Goal: Transaction & Acquisition: Subscribe to service/newsletter

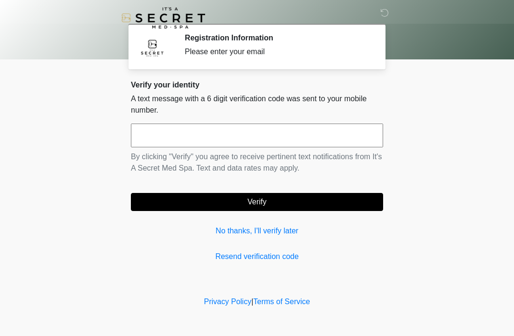
click at [263, 229] on link "No thanks, I'll verify later" at bounding box center [257, 231] width 252 height 11
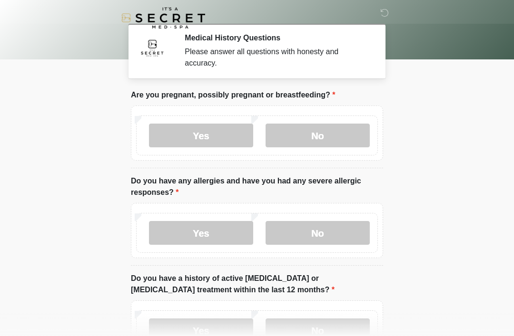
click at [317, 140] on label "No" at bounding box center [318, 136] width 104 height 24
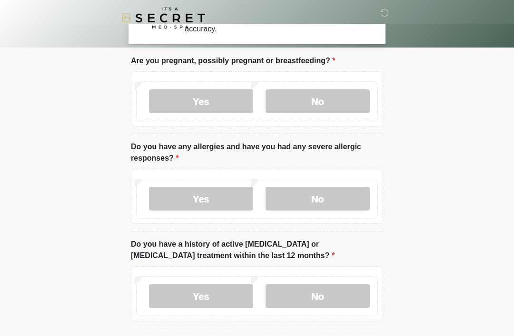
scroll to position [196, 0]
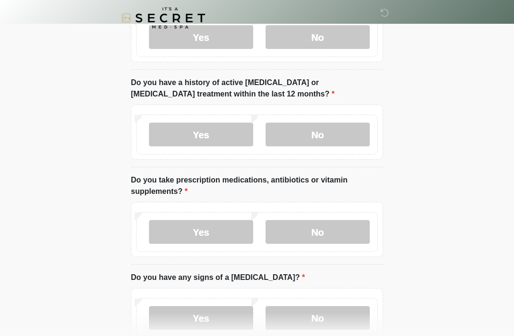
click at [323, 36] on label "No" at bounding box center [318, 37] width 104 height 24
click at [326, 146] on label "No" at bounding box center [318, 135] width 104 height 24
click at [310, 237] on label "No" at bounding box center [318, 232] width 104 height 24
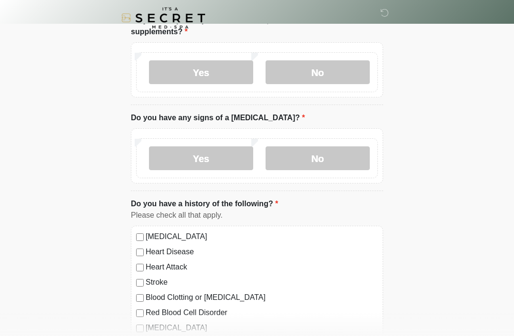
click at [307, 155] on label "No" at bounding box center [318, 159] width 104 height 24
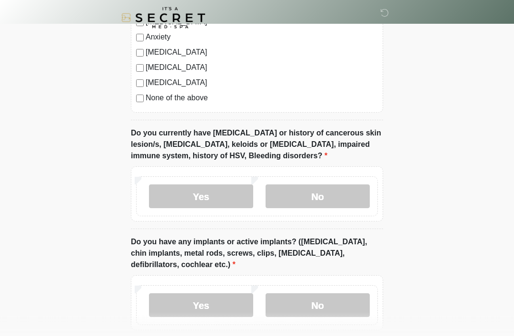
click at [316, 199] on label "No" at bounding box center [318, 197] width 104 height 24
click at [309, 314] on label "No" at bounding box center [318, 306] width 104 height 24
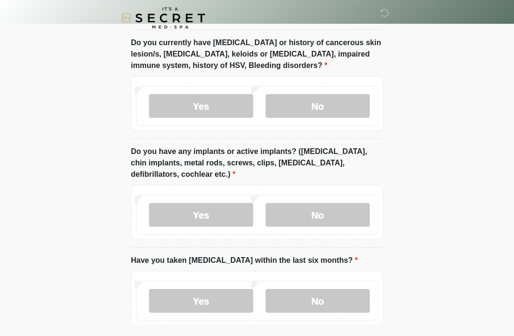
scroll to position [790, 0]
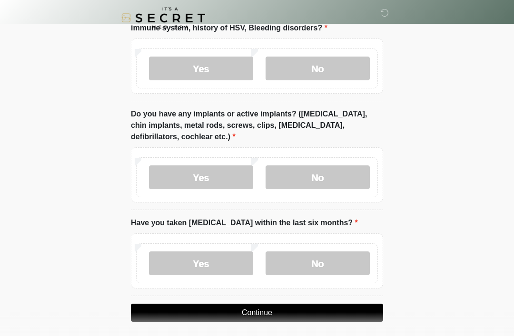
click at [318, 262] on label "No" at bounding box center [318, 264] width 104 height 24
click at [275, 313] on button "Continue" at bounding box center [257, 313] width 252 height 18
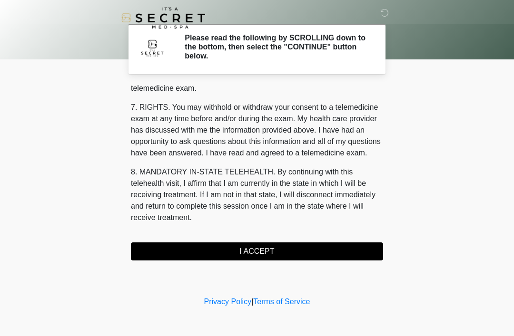
scroll to position [406, 0]
click at [256, 256] on button "I ACCEPT" at bounding box center [257, 252] width 252 height 18
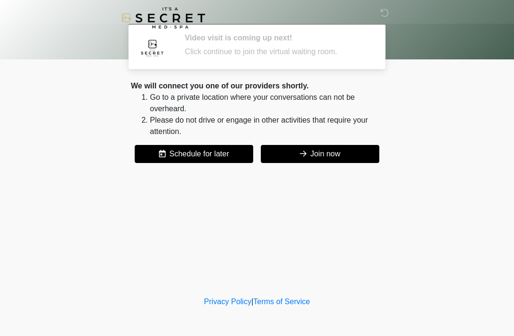
click at [336, 153] on button "Join now" at bounding box center [320, 154] width 118 height 18
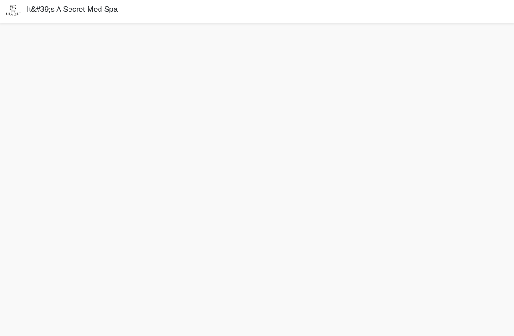
scroll to position [33, 0]
